Goal: Task Accomplishment & Management: Use online tool/utility

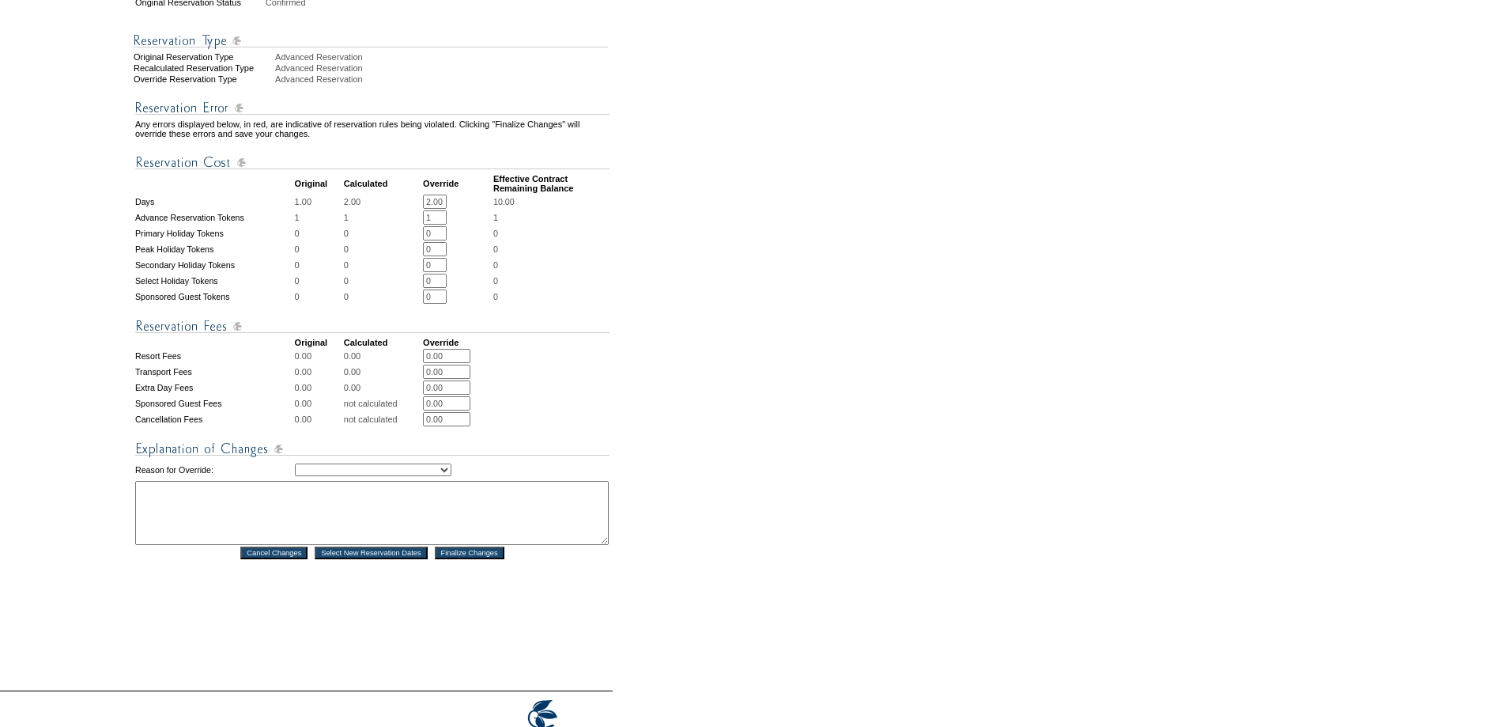
scroll to position [527, 0]
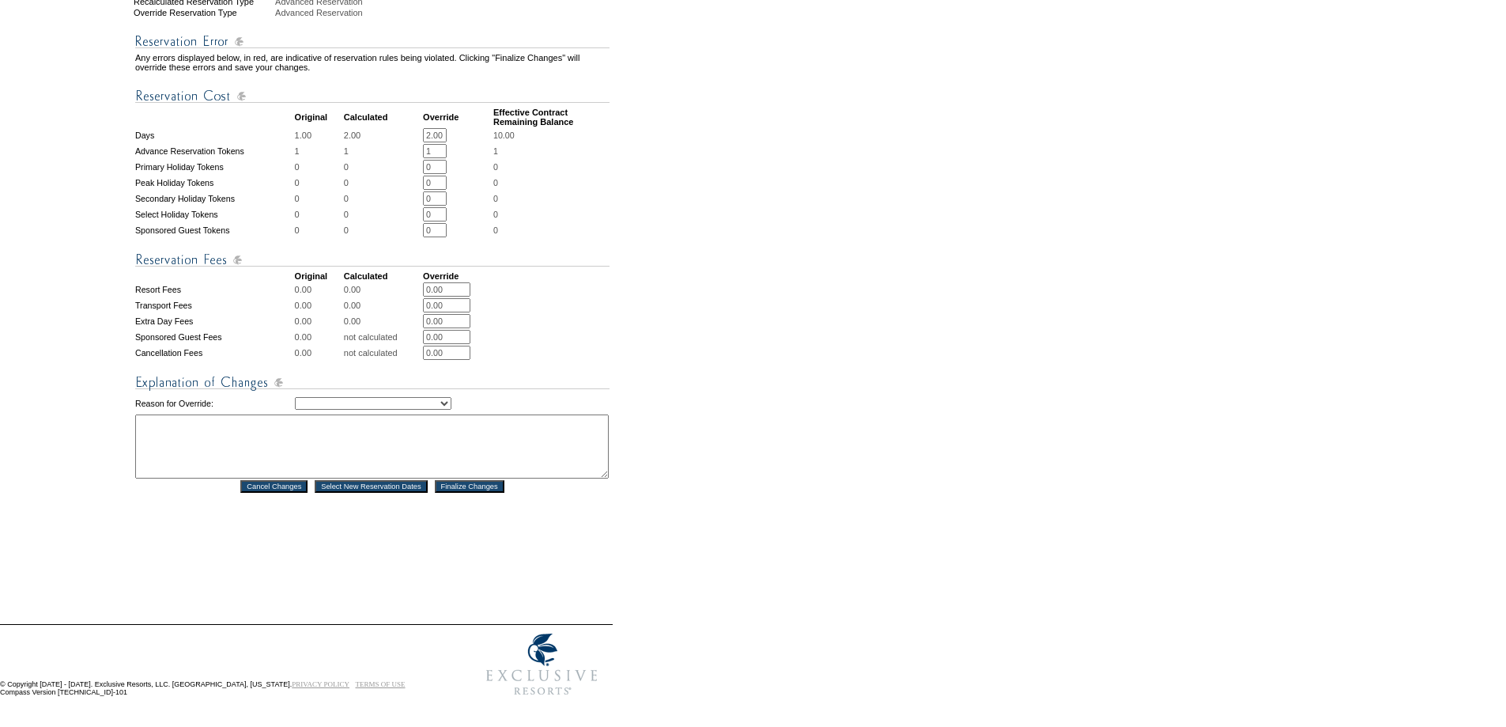
click at [351, 406] on select "Creating Continuous Stay Days Rebooked After Cancellation Editing Occupant Expe…" at bounding box center [373, 403] width 157 height 13
select select "1043"
click at [295, 404] on select "Creating Continuous Stay Days Rebooked After Cancellation Editing Occupant Expe…" at bounding box center [373, 403] width 157 height 13
click at [240, 470] on textarea at bounding box center [372, 446] width 474 height 64
click at [315, 455] on textarea "mf" at bounding box center [372, 446] width 474 height 64
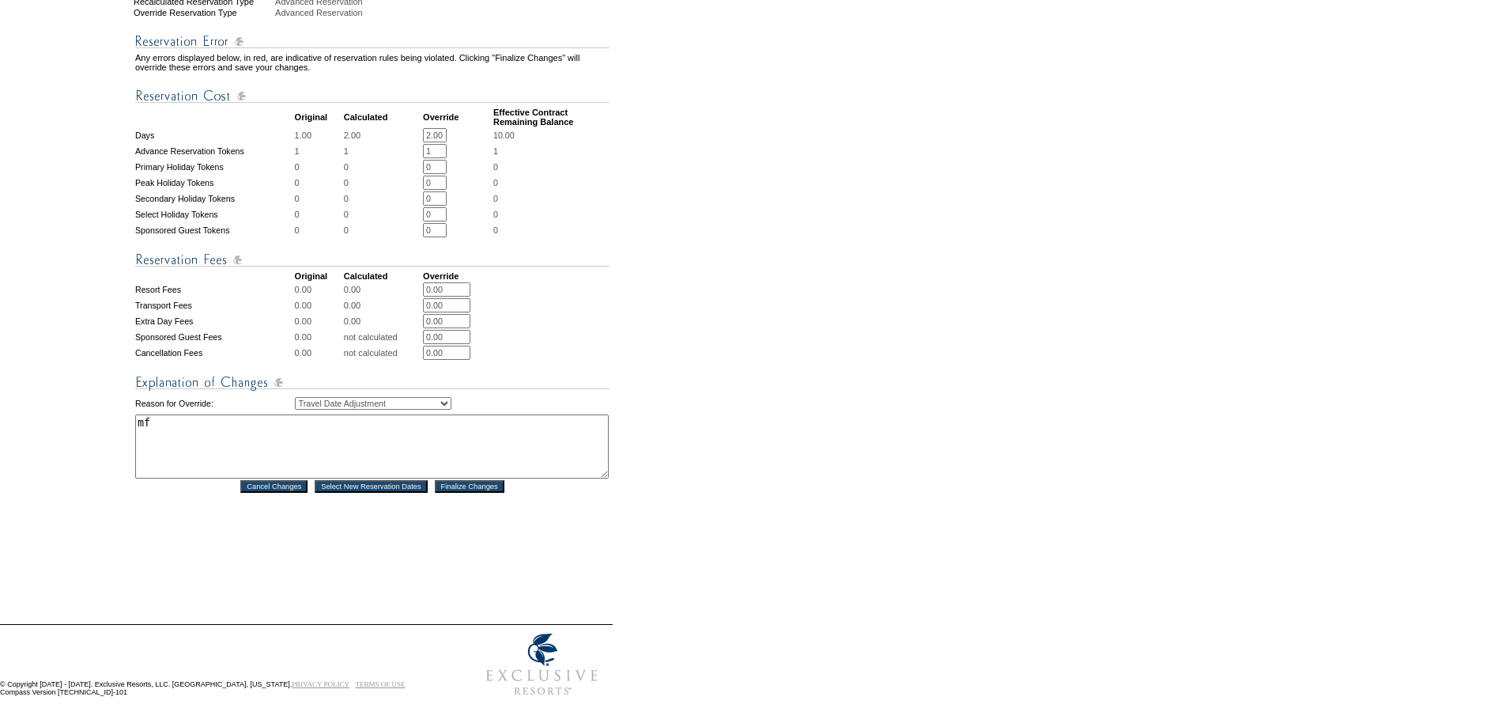
type textarea "m"
type textarea "per email add on one extra day- MF"
click at [476, 493] on input "Finalize Changes" at bounding box center [470, 486] width 70 height 13
